Goal: Information Seeking & Learning: Learn about a topic

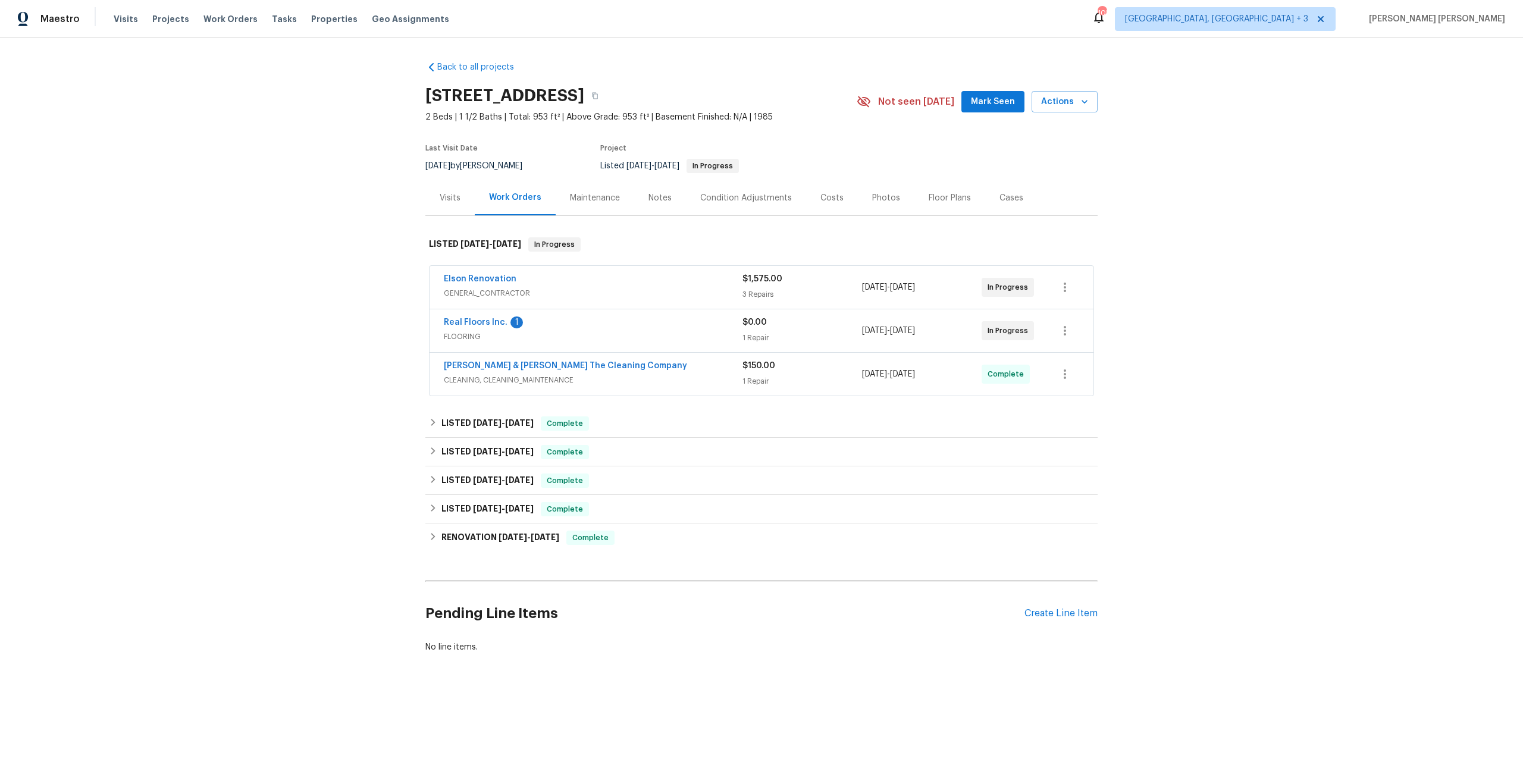
click at [834, 294] on div "3 Repairs" at bounding box center [802, 294] width 119 height 12
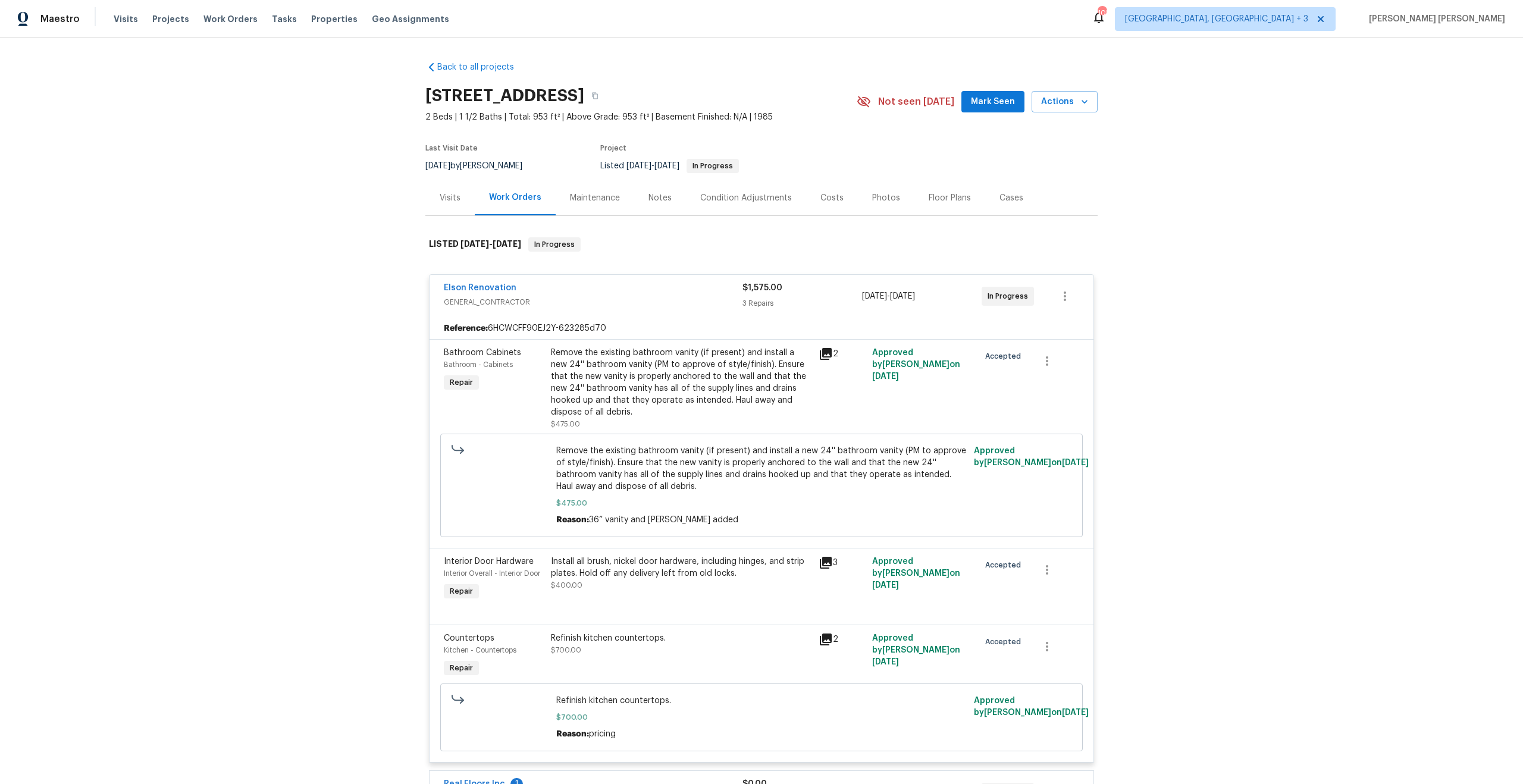
click at [823, 356] on icon at bounding box center [825, 353] width 14 height 14
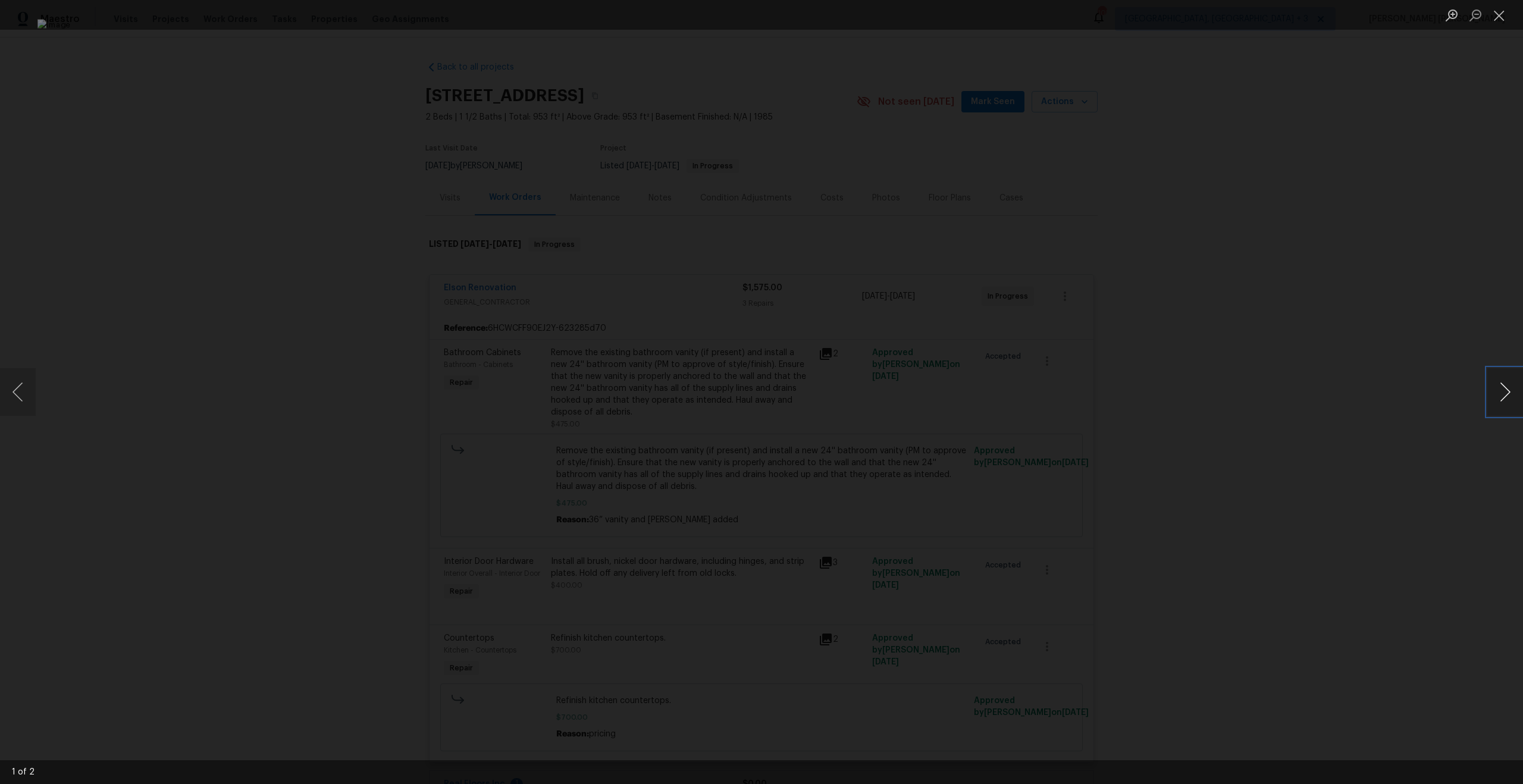
click at [1497, 382] on button "Next image" at bounding box center [1505, 392] width 36 height 48
click at [1285, 395] on div "Lightbox" at bounding box center [762, 392] width 1523 height 784
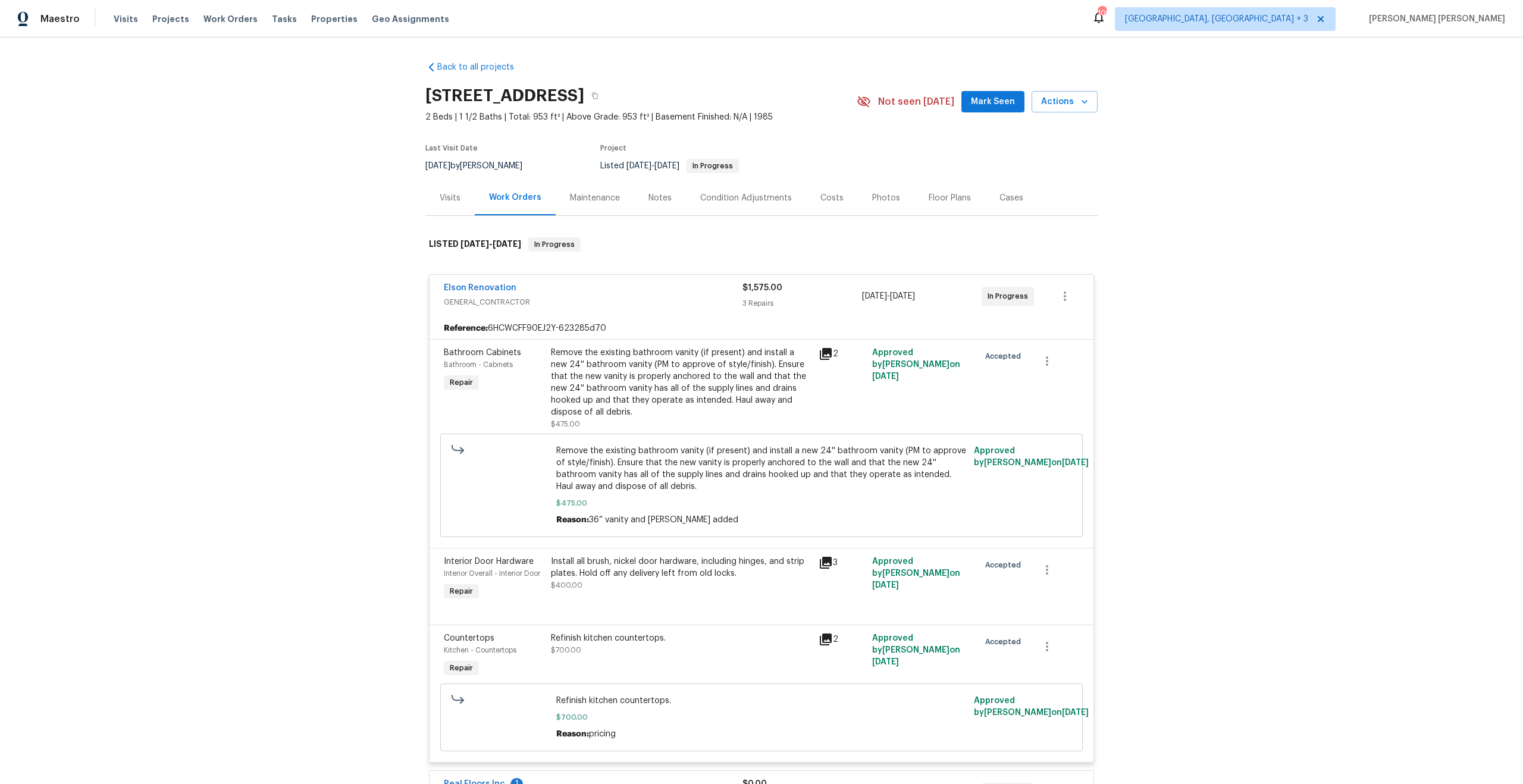
click at [827, 352] on icon at bounding box center [825, 354] width 12 height 12
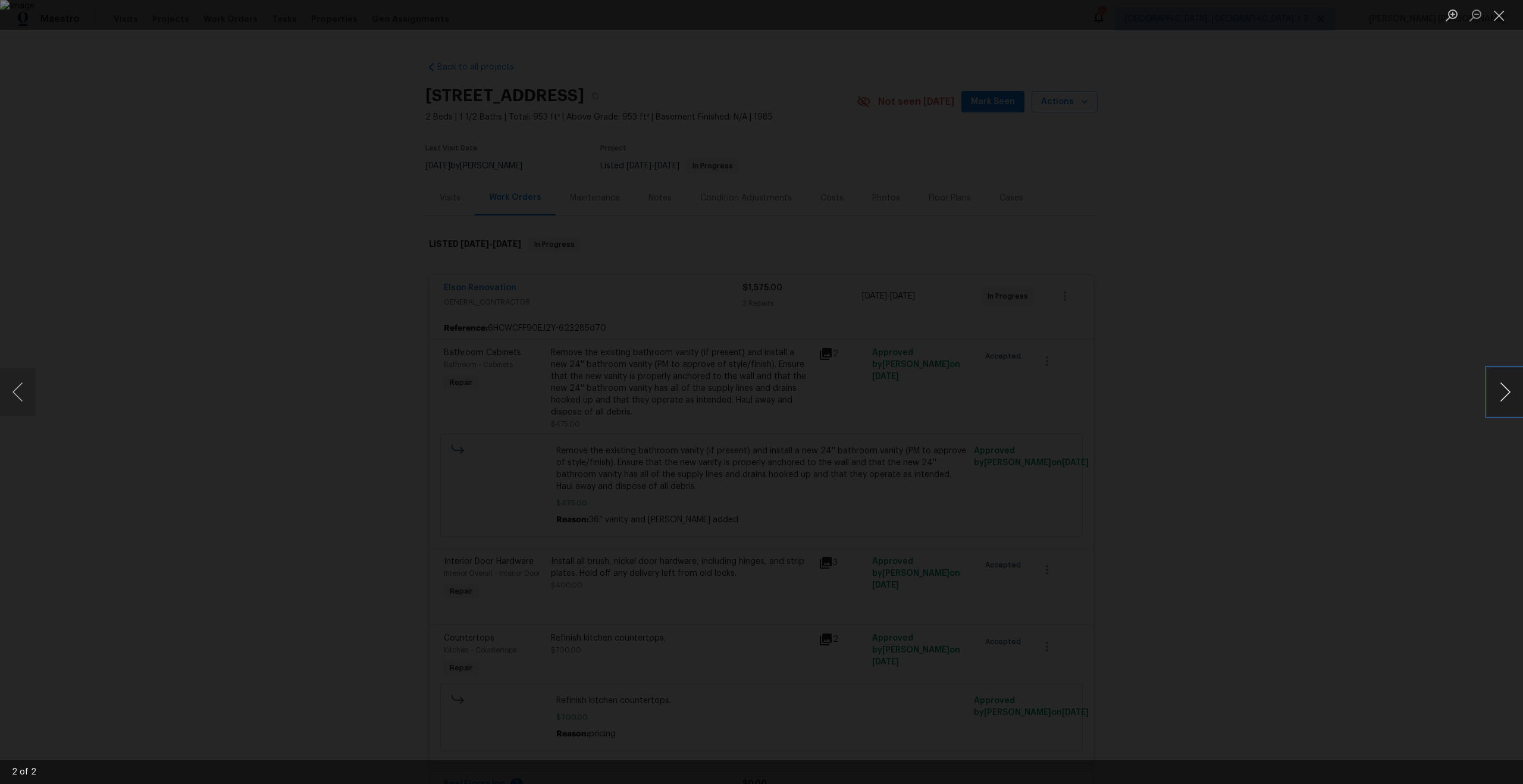
click at [1501, 396] on button "Next image" at bounding box center [1505, 392] width 36 height 48
click at [1298, 415] on div "Lightbox" at bounding box center [762, 392] width 1523 height 784
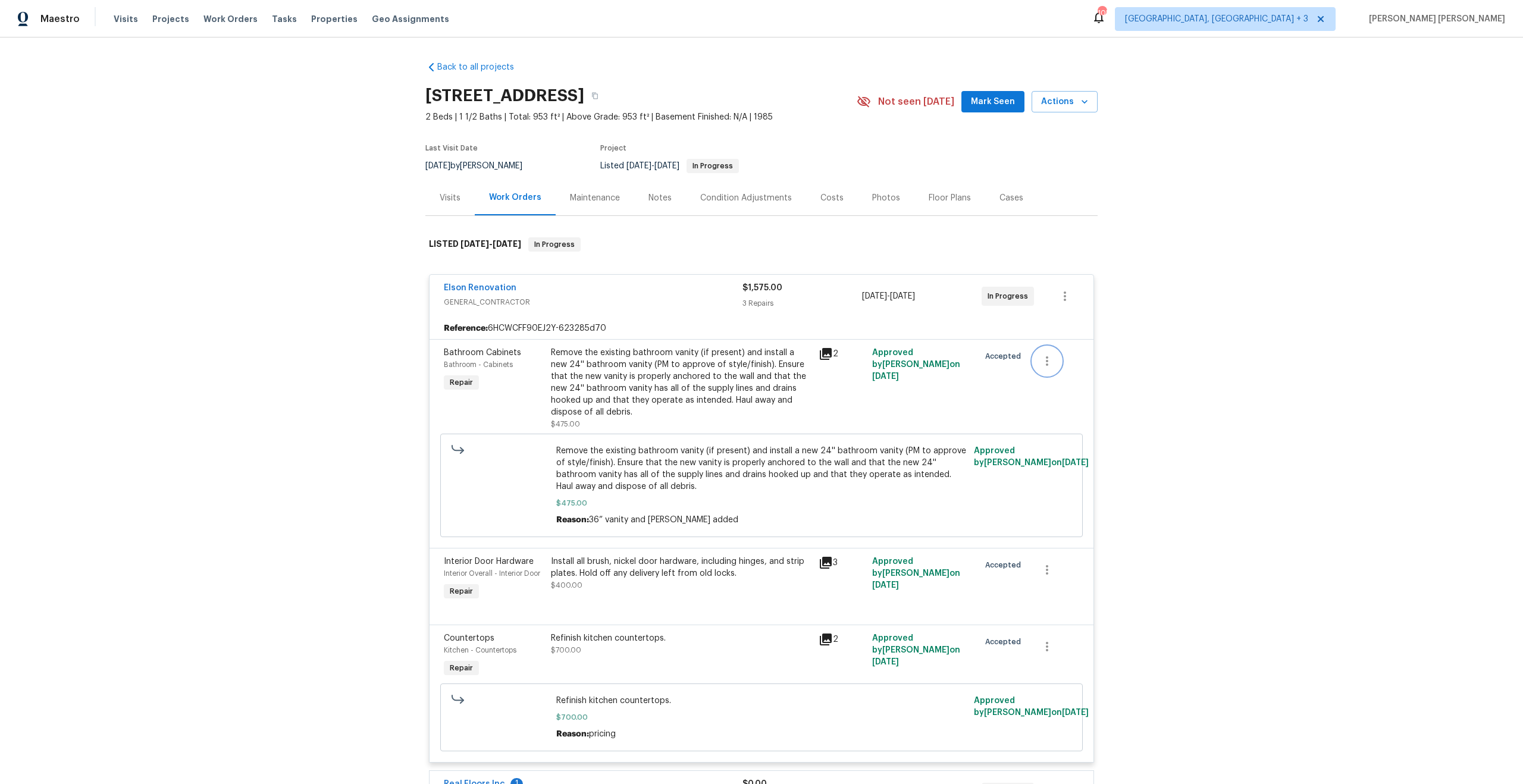
click at [1046, 361] on icon "button" at bounding box center [1047, 361] width 3 height 9
click at [1255, 418] on div at bounding box center [762, 392] width 1523 height 784
click at [610, 478] on span "Remove the existing bathroom vanity (if present) and install a new 24'' bathroo…" at bounding box center [762, 469] width 411 height 48
click at [611, 478] on span "Remove the existing bathroom vanity (if present) and install a new 24'' bathroo…" at bounding box center [762, 469] width 411 height 48
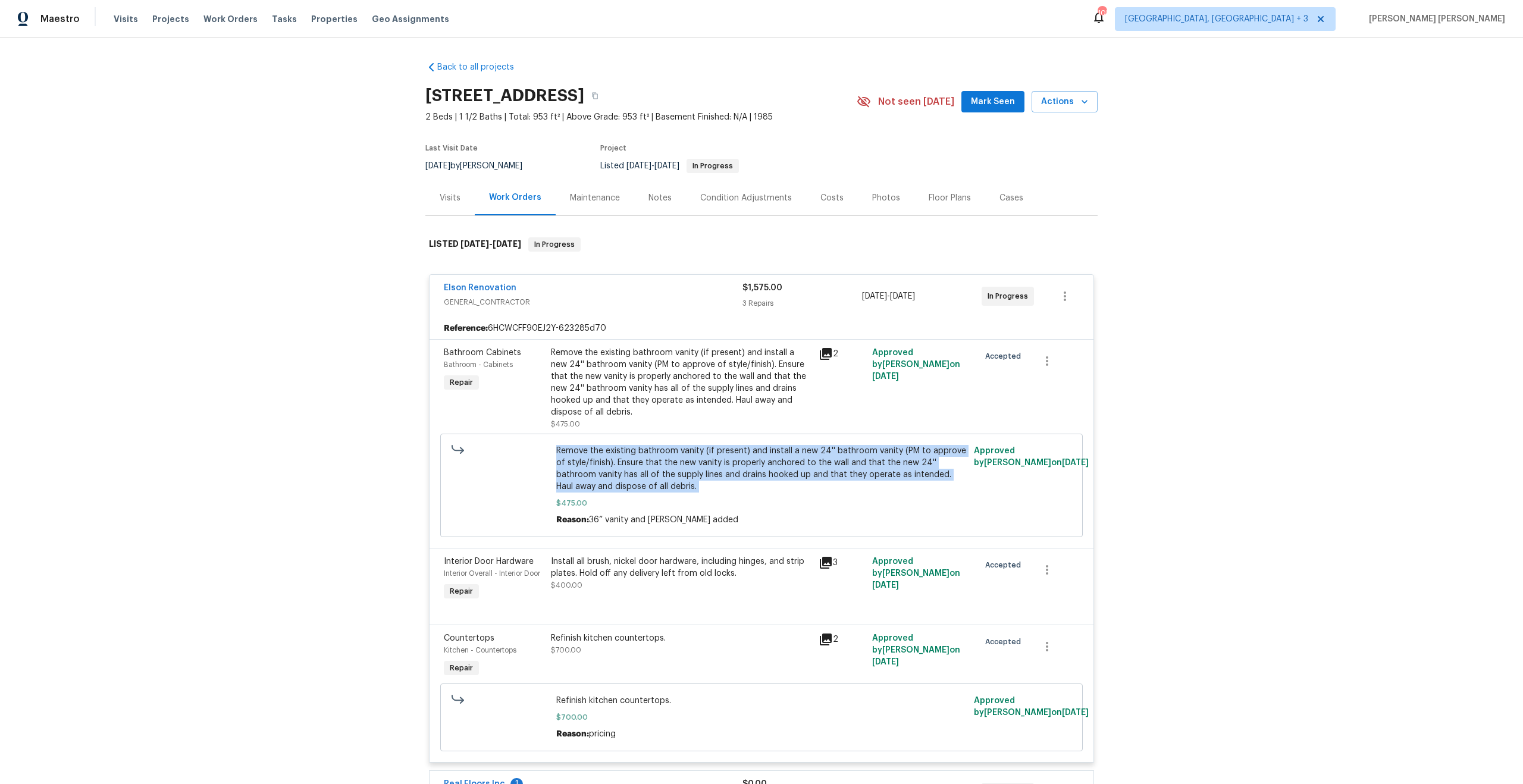
click at [611, 478] on span "Remove the existing bathroom vanity (if present) and install a new 24'' bathroo…" at bounding box center [762, 469] width 411 height 48
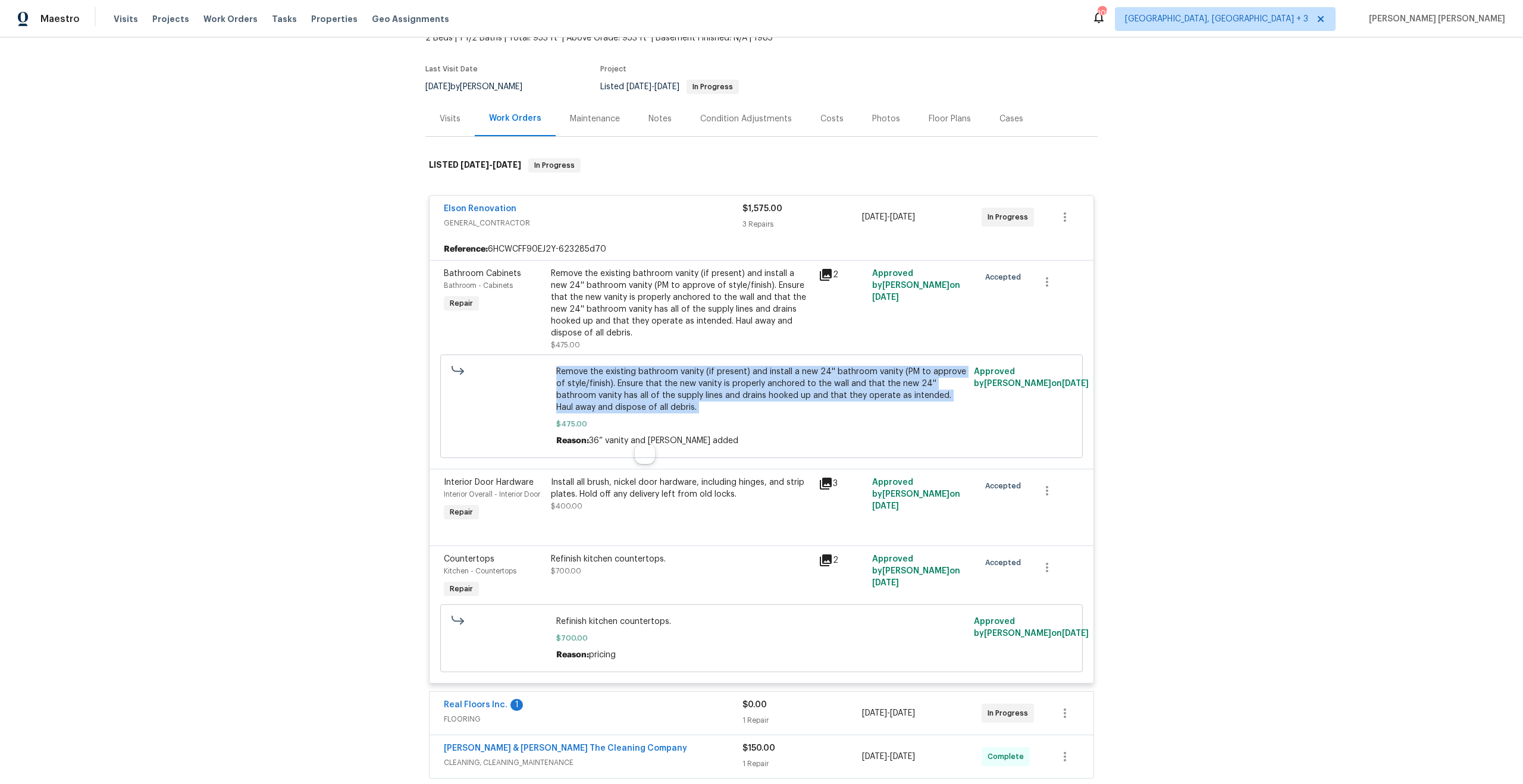
scroll to position [125, 0]
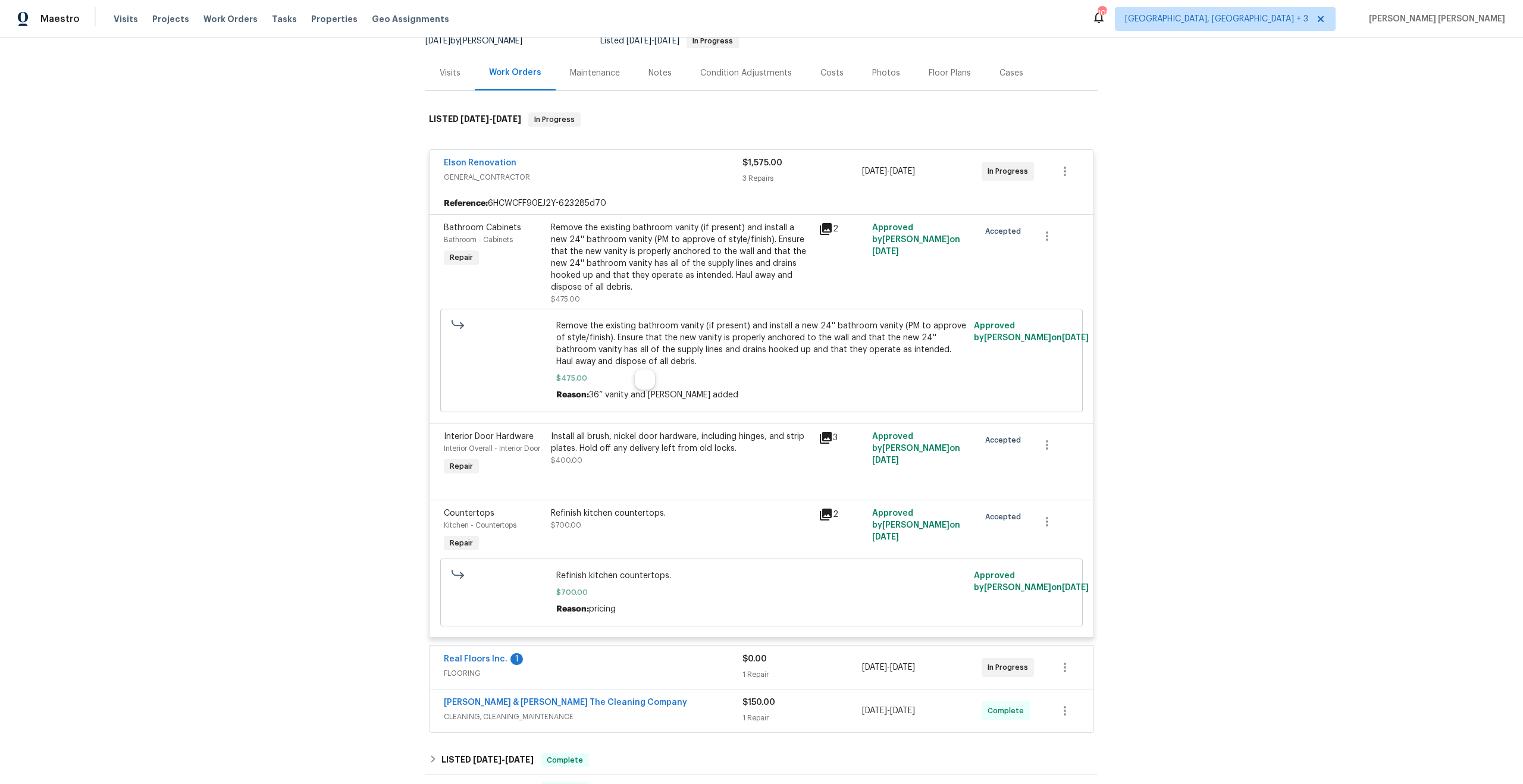
click at [712, 436] on div "Install all brush, nickel door hardware, including hinges, and strip plates. Ho…" at bounding box center [682, 442] width 261 height 23
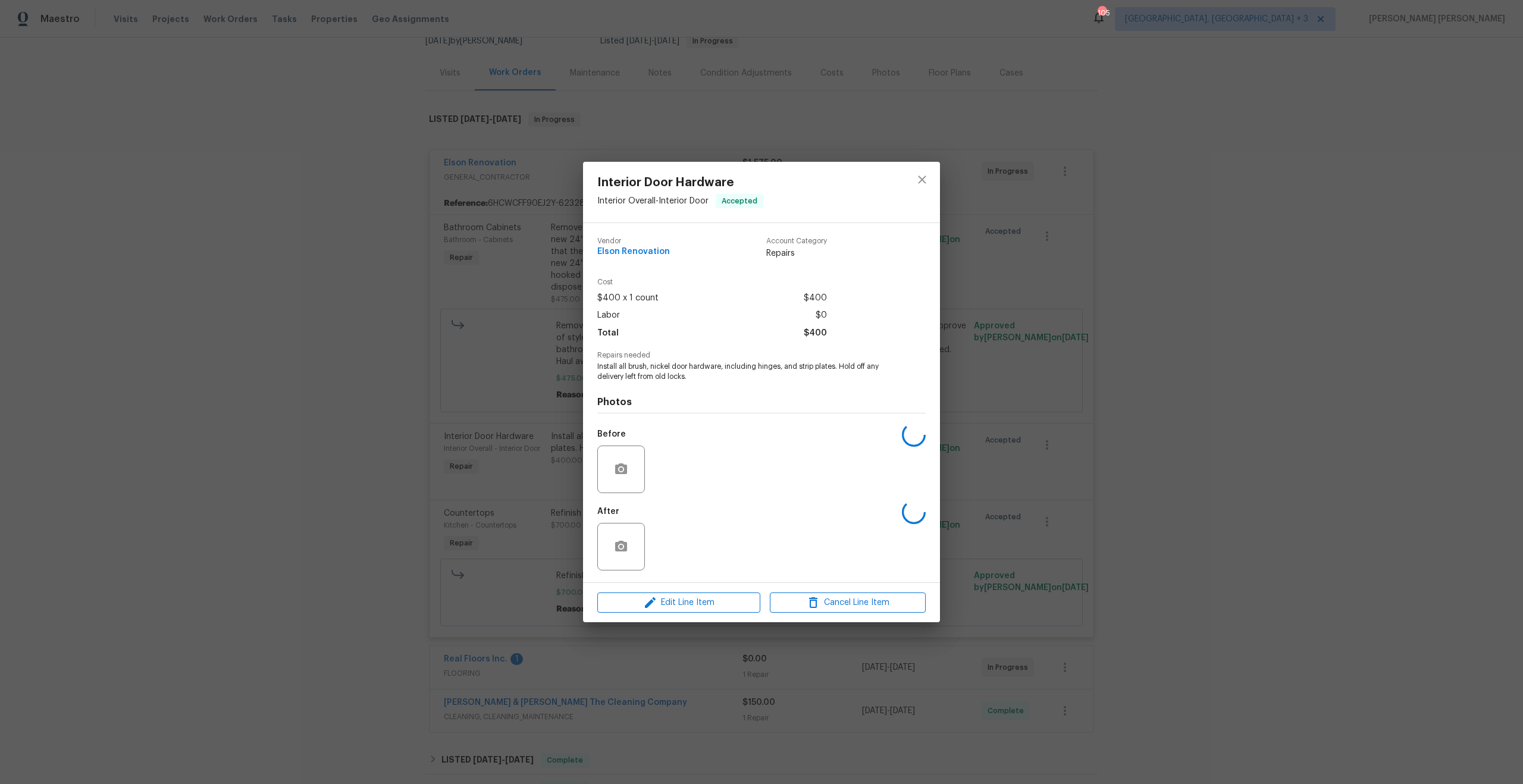
click at [712, 436] on div "Before" at bounding box center [762, 461] width 329 height 77
click at [920, 184] on icon "close" at bounding box center [921, 179] width 14 height 14
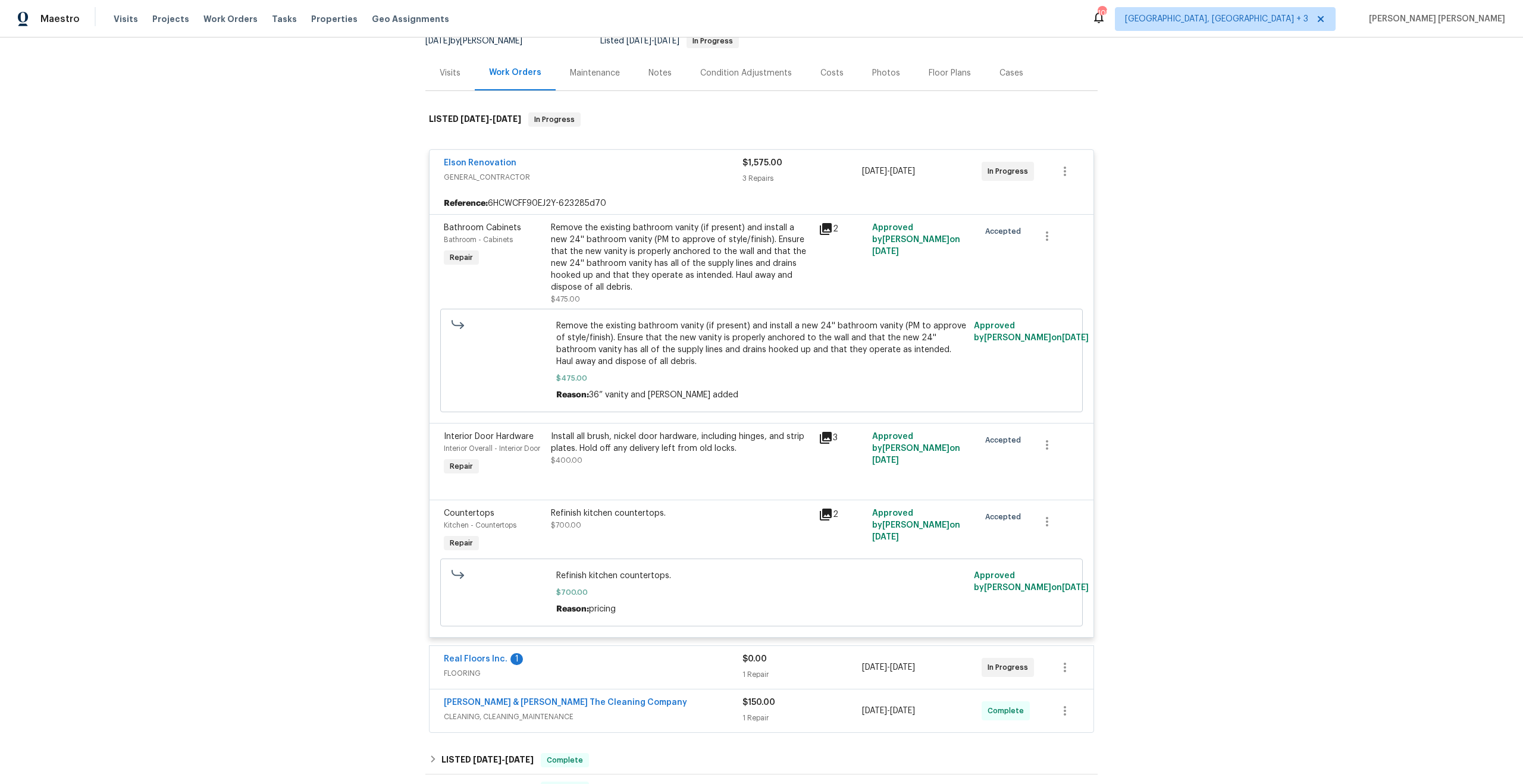
click at [611, 346] on span "Remove the existing bathroom vanity (if present) and install a new 24'' bathroo…" at bounding box center [762, 344] width 411 height 48
click at [476, 337] on div at bounding box center [500, 361] width 105 height 88
click at [455, 257] on span "Repair" at bounding box center [461, 257] width 33 height 12
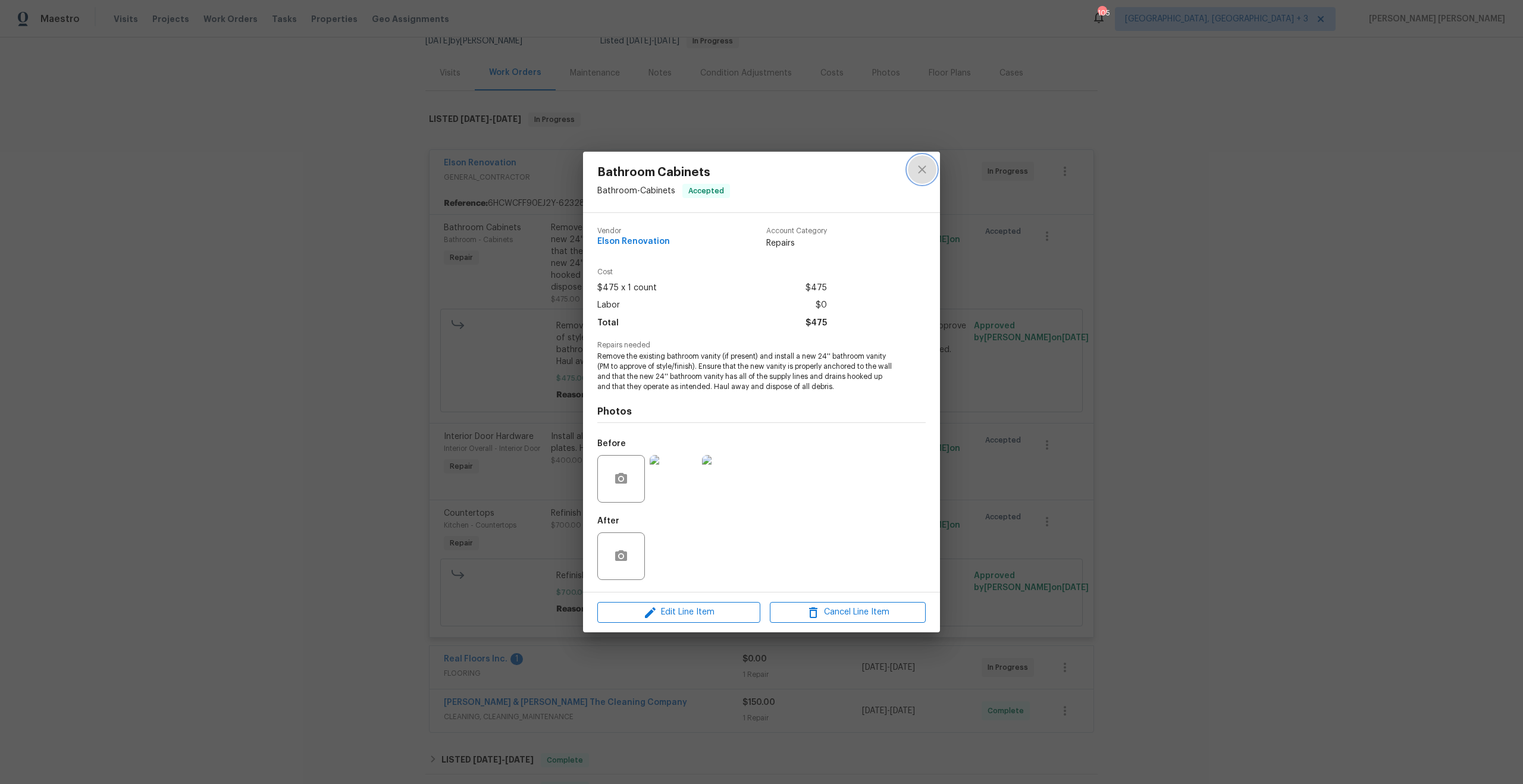
click at [928, 163] on icon "close" at bounding box center [921, 169] width 14 height 14
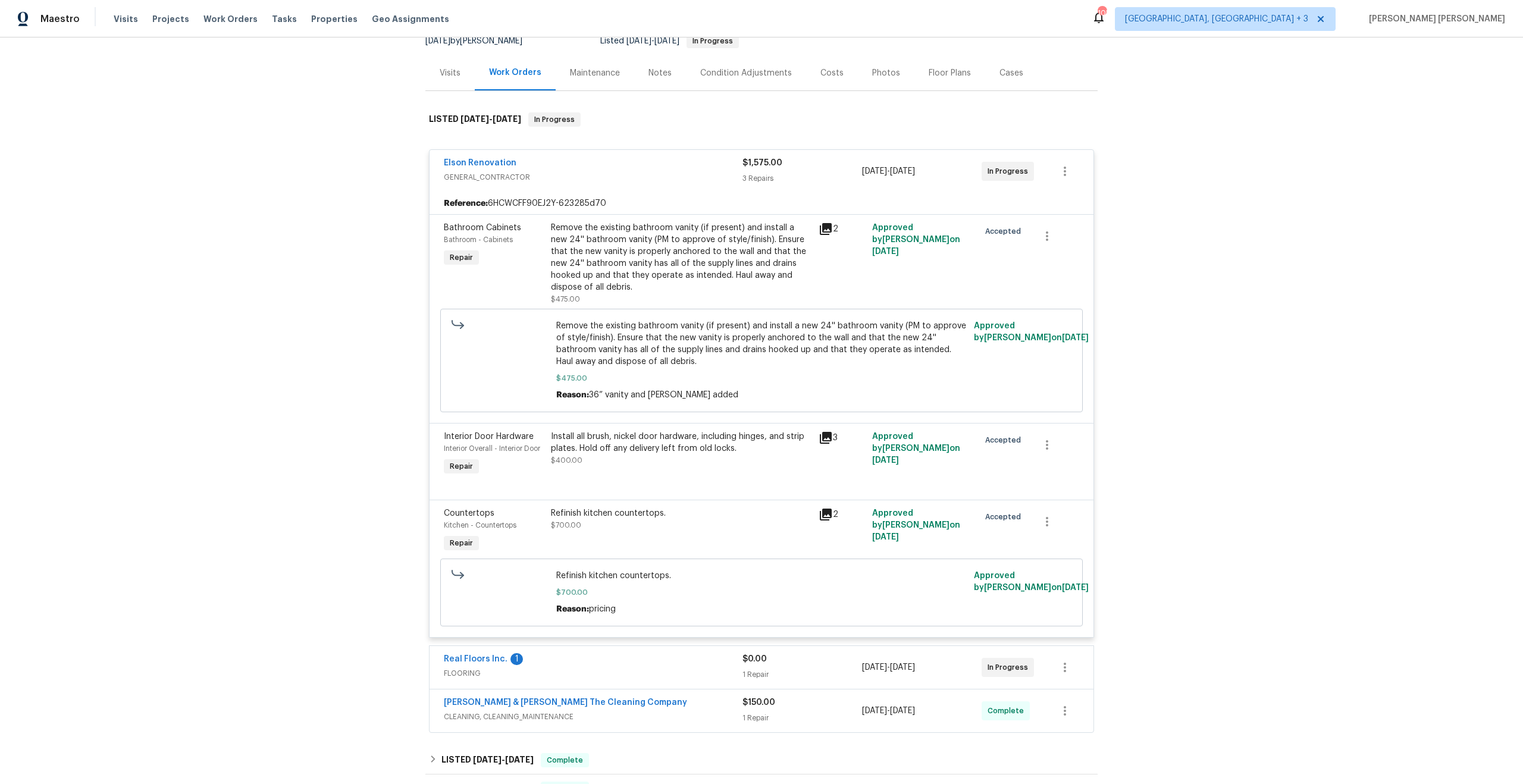
click at [640, 441] on div "Install all brush, nickel door hardware, including hinges, and strip plates. Ho…" at bounding box center [682, 442] width 261 height 23
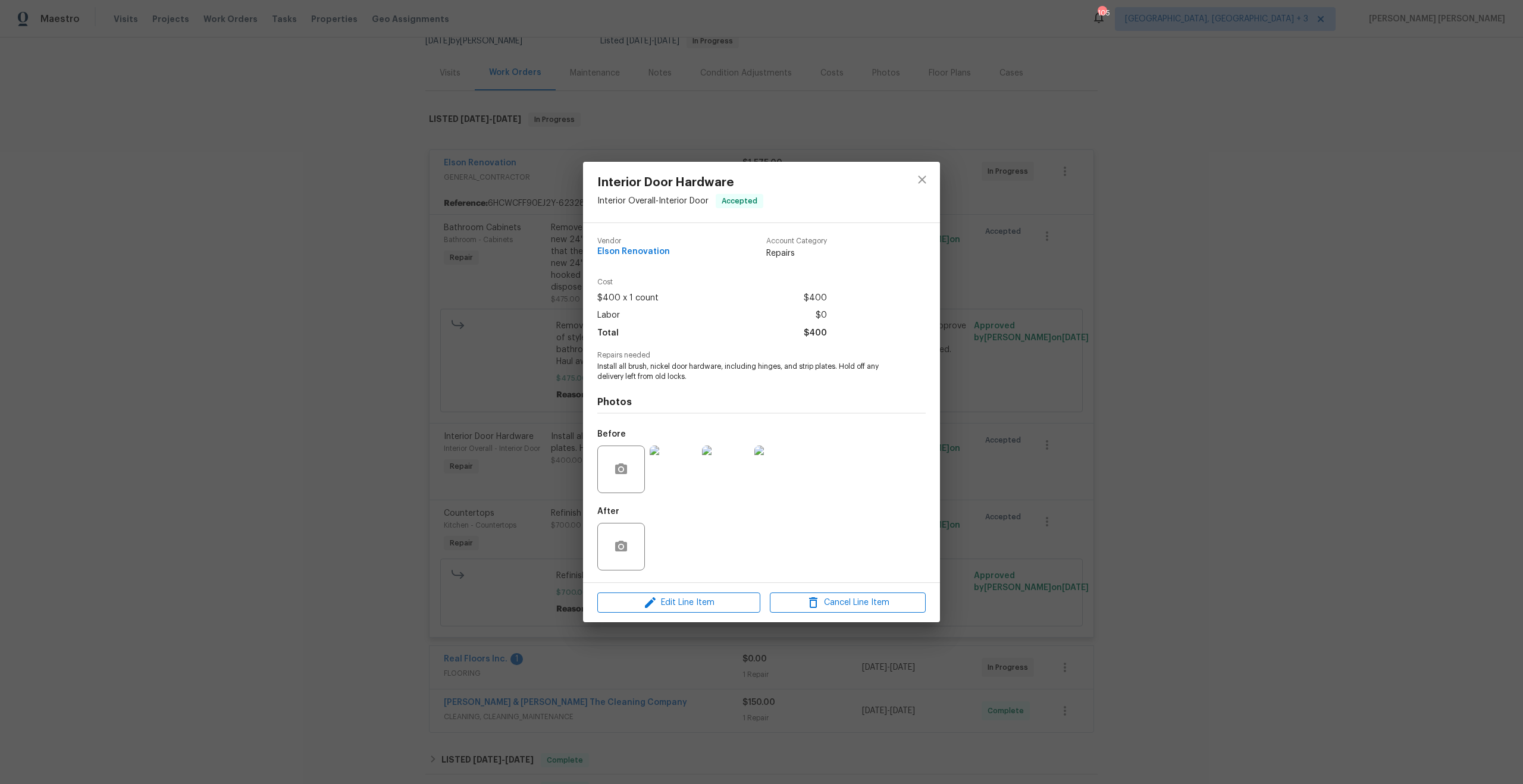
click at [693, 467] on img at bounding box center [673, 469] width 48 height 48
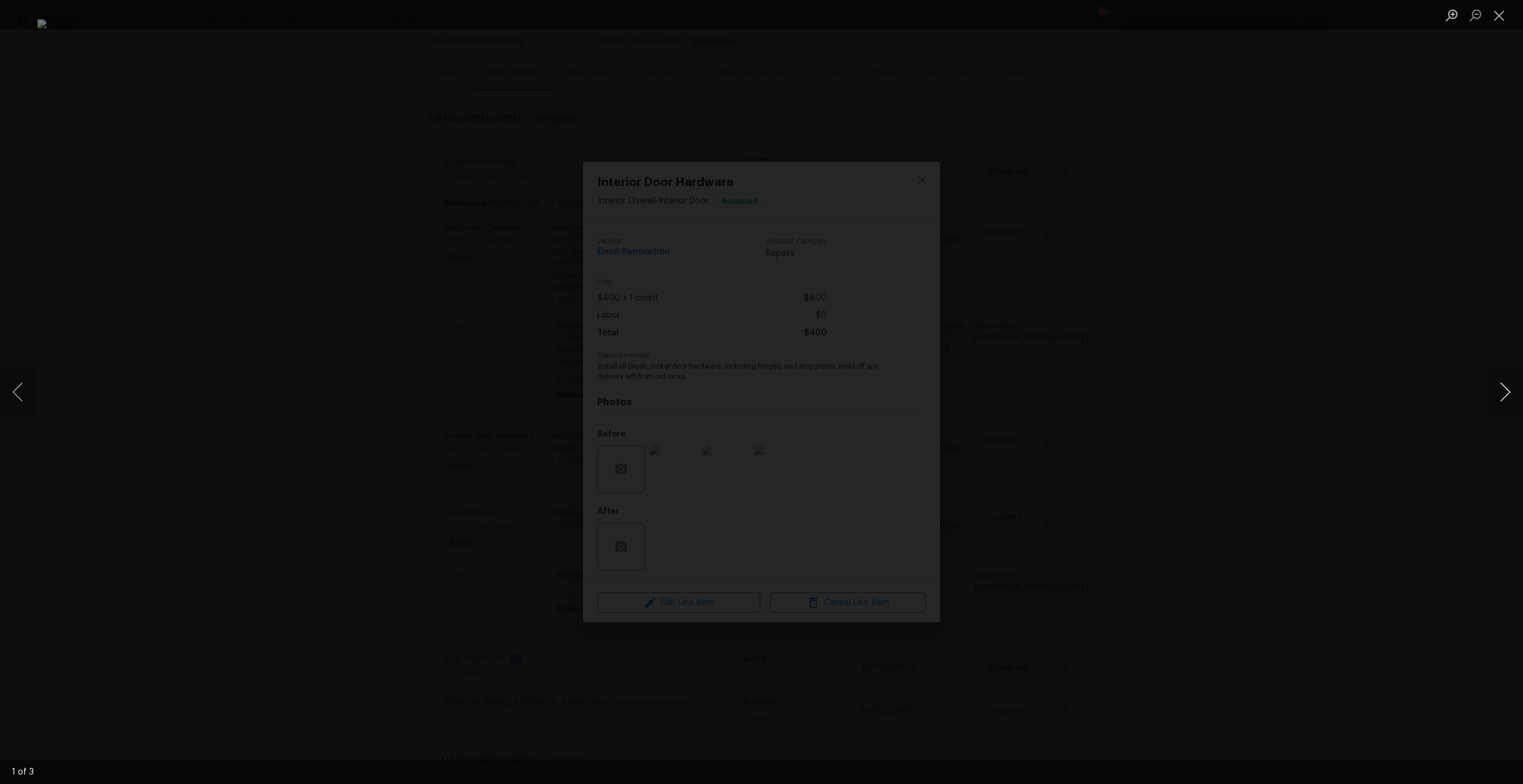
click at [1504, 394] on button "Next image" at bounding box center [1505, 392] width 36 height 48
click at [1346, 444] on div "Lightbox" at bounding box center [762, 392] width 1523 height 784
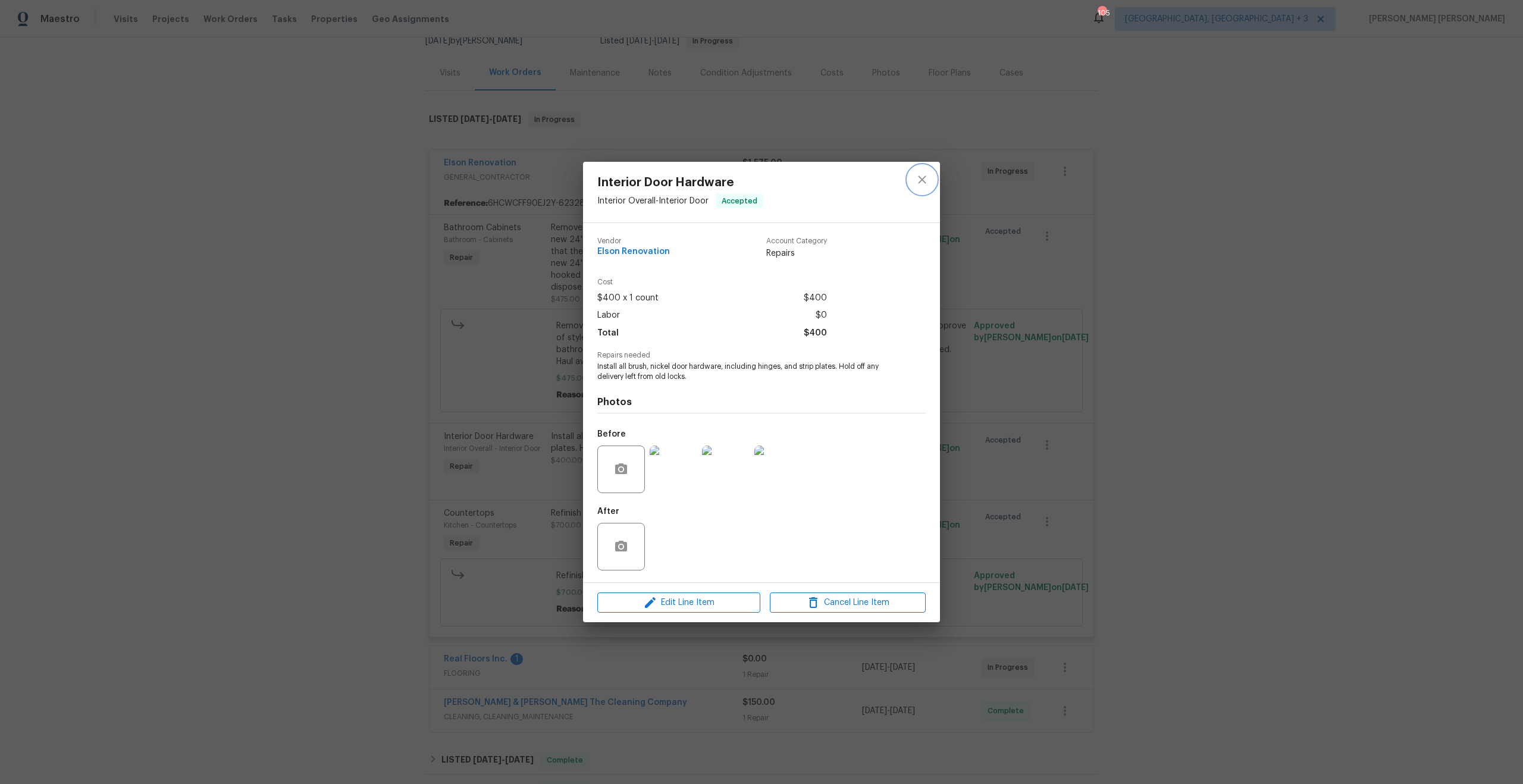
click at [929, 178] on icon "close" at bounding box center [921, 179] width 14 height 14
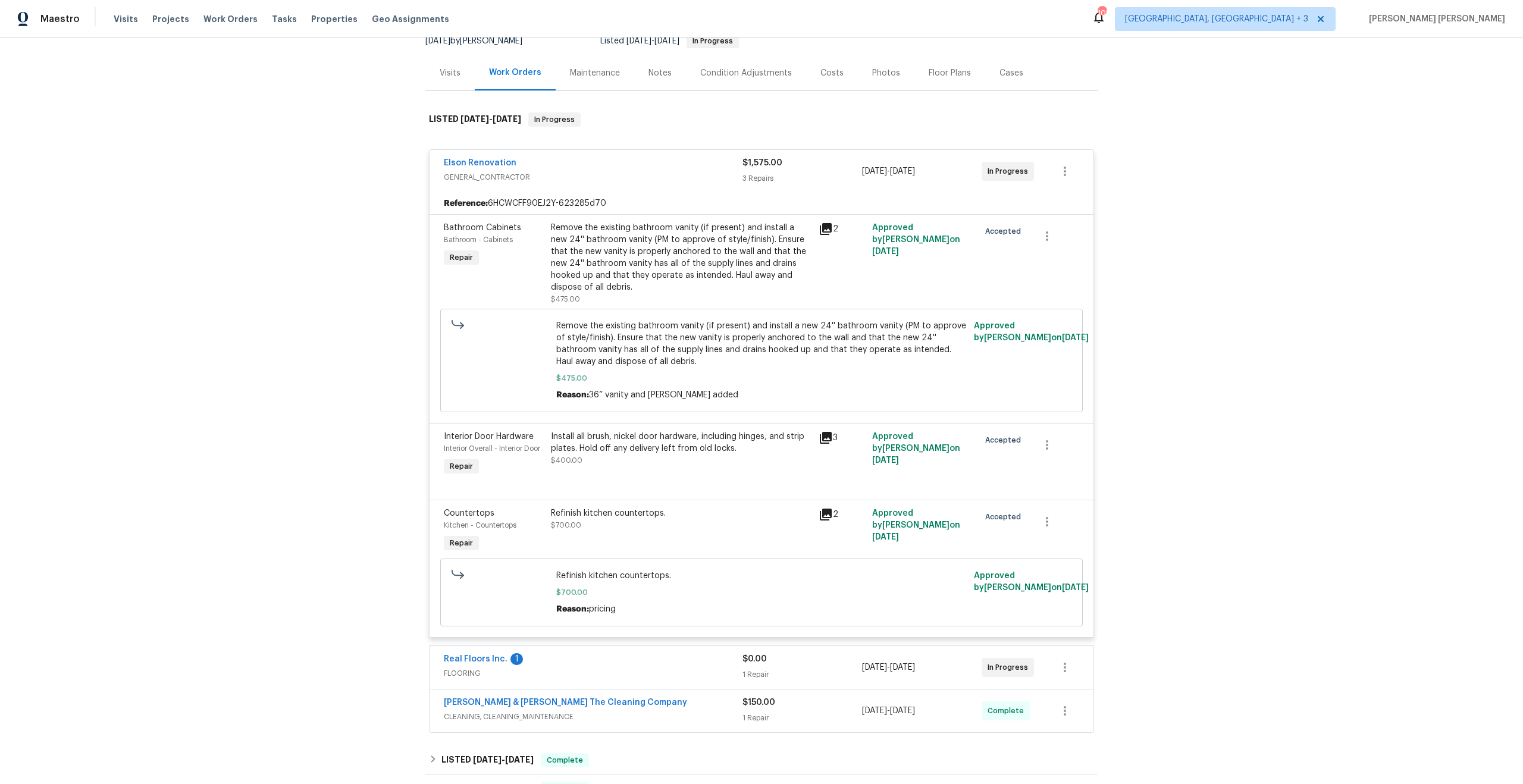
click at [609, 508] on div "Refinish kitchen countertops." at bounding box center [682, 513] width 261 height 12
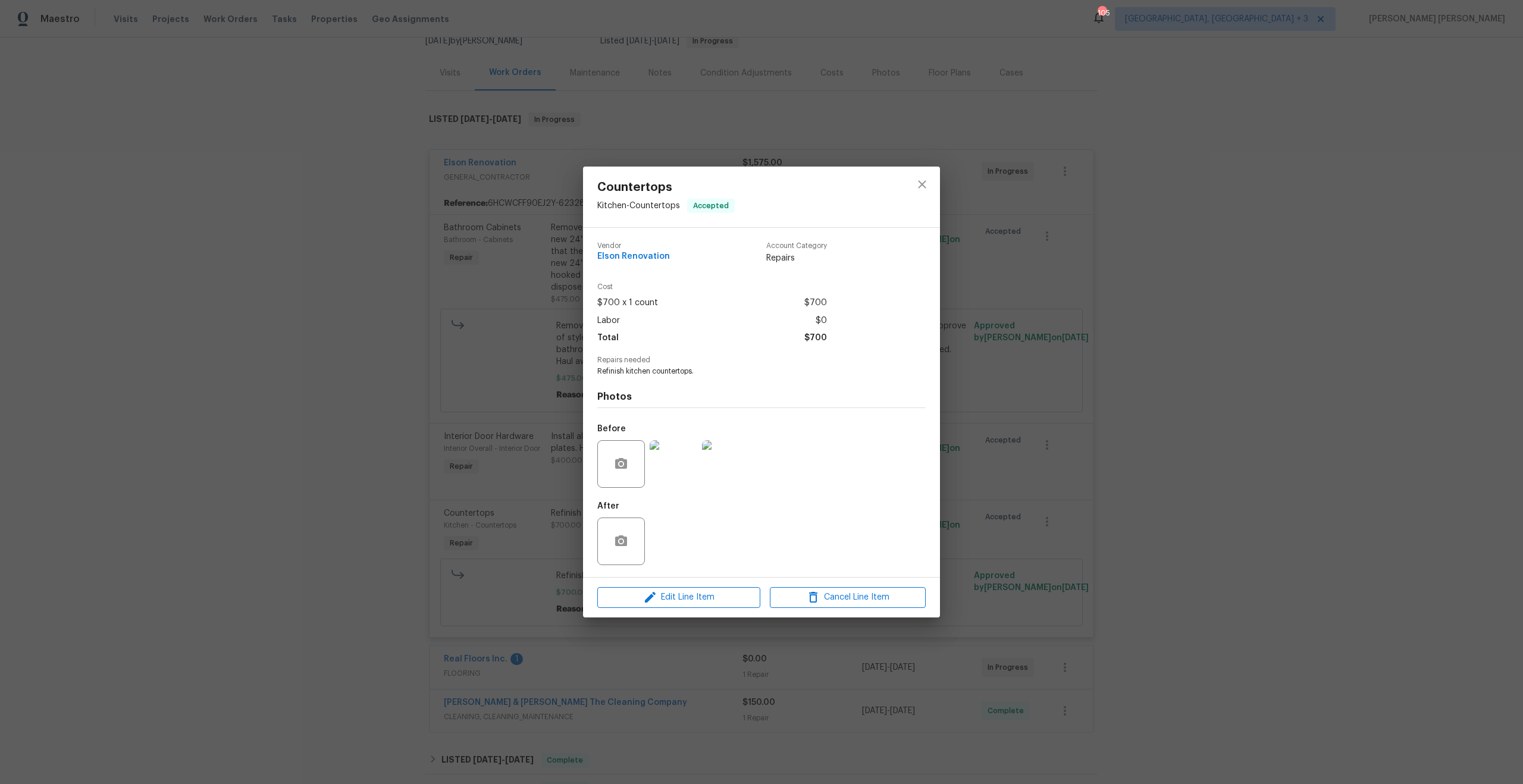
click at [657, 469] on img at bounding box center [673, 464] width 48 height 48
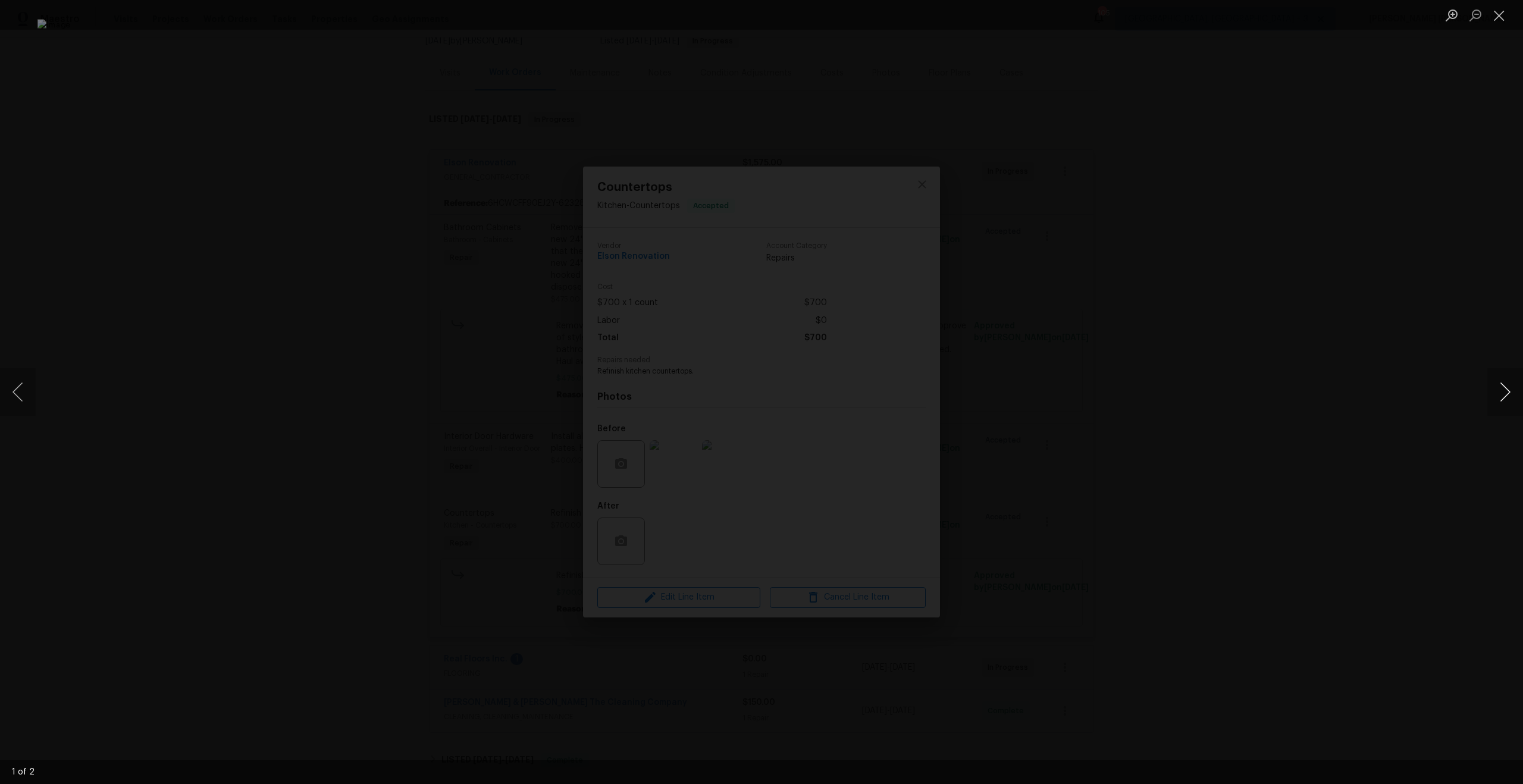
click at [1512, 391] on button "Next image" at bounding box center [1505, 392] width 36 height 48
click at [1350, 424] on div "Lightbox" at bounding box center [762, 392] width 1523 height 784
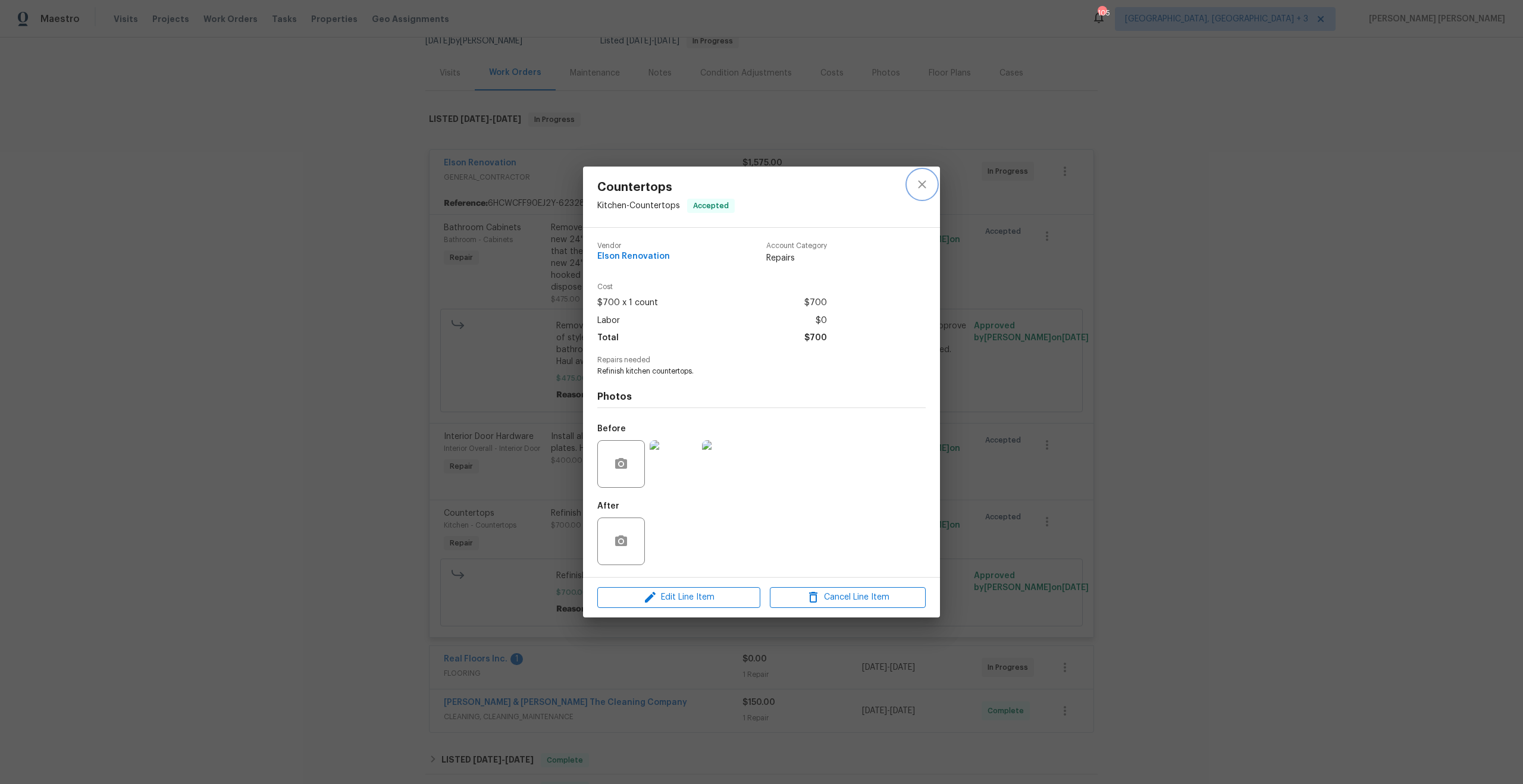
click at [915, 184] on icon "close" at bounding box center [921, 184] width 14 height 14
